Goal: Navigation & Orientation: Find specific page/section

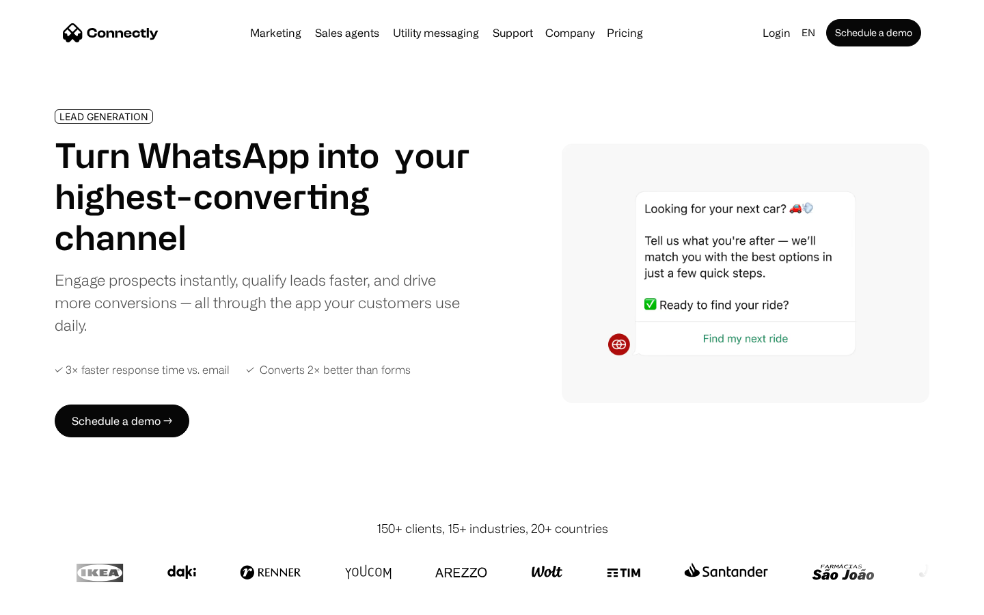
scroll to position [4599, 0]
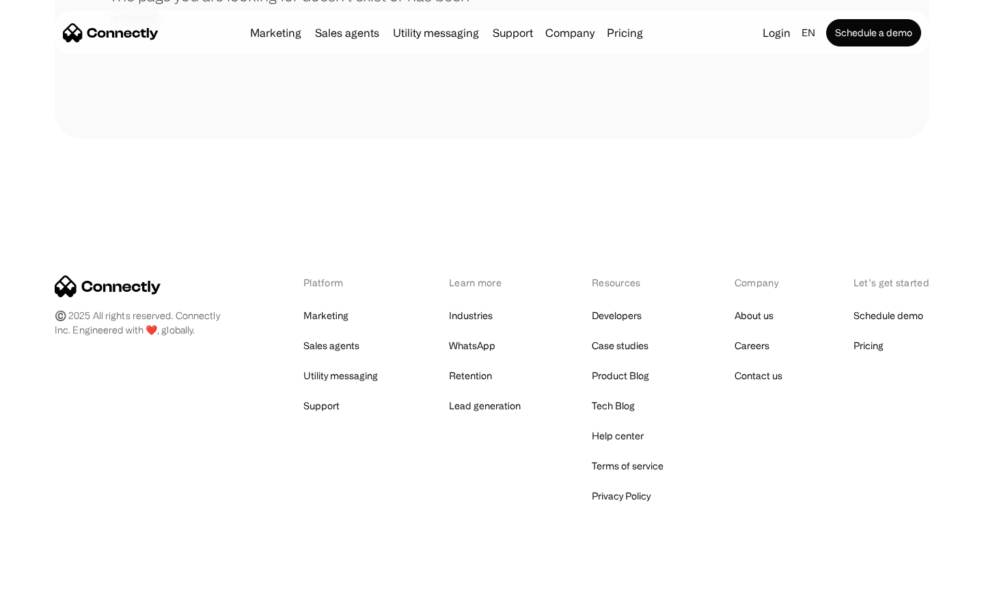
scroll to position [249, 0]
